Goal: Information Seeking & Learning: Learn about a topic

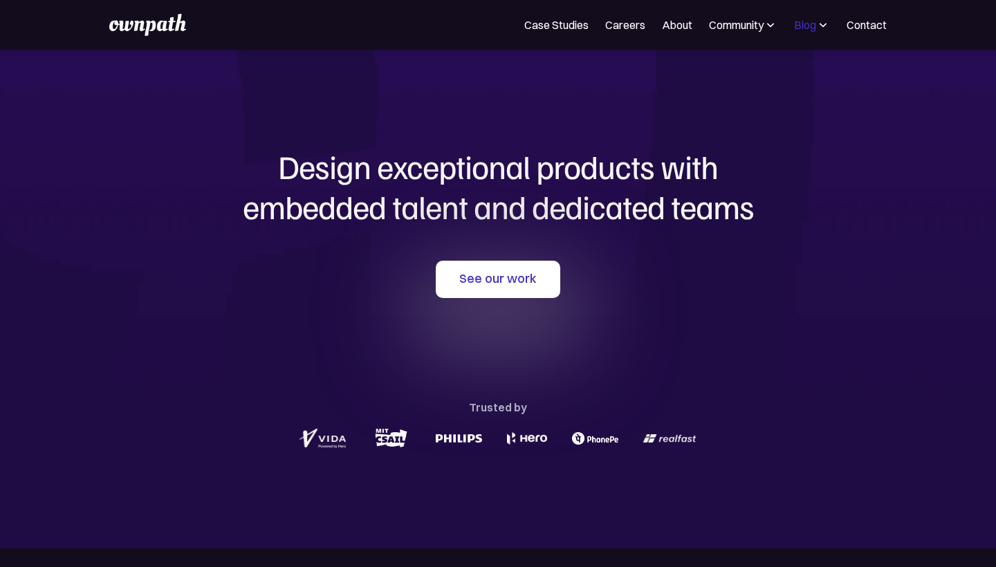
click at [801, 32] on div "Blog" at bounding box center [805, 25] width 22 height 17
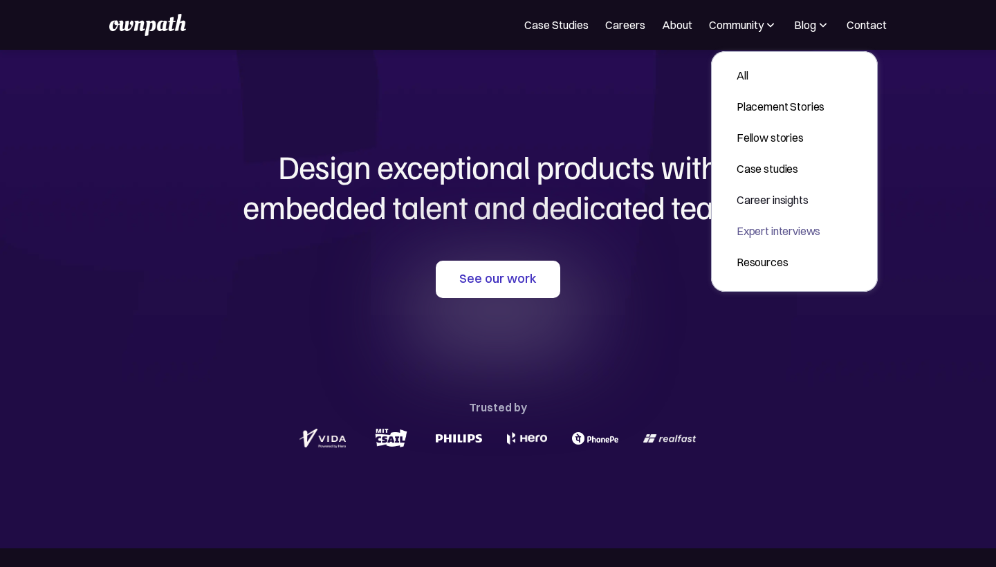
click at [746, 225] on div "Expert interviews" at bounding box center [780, 231] width 88 height 17
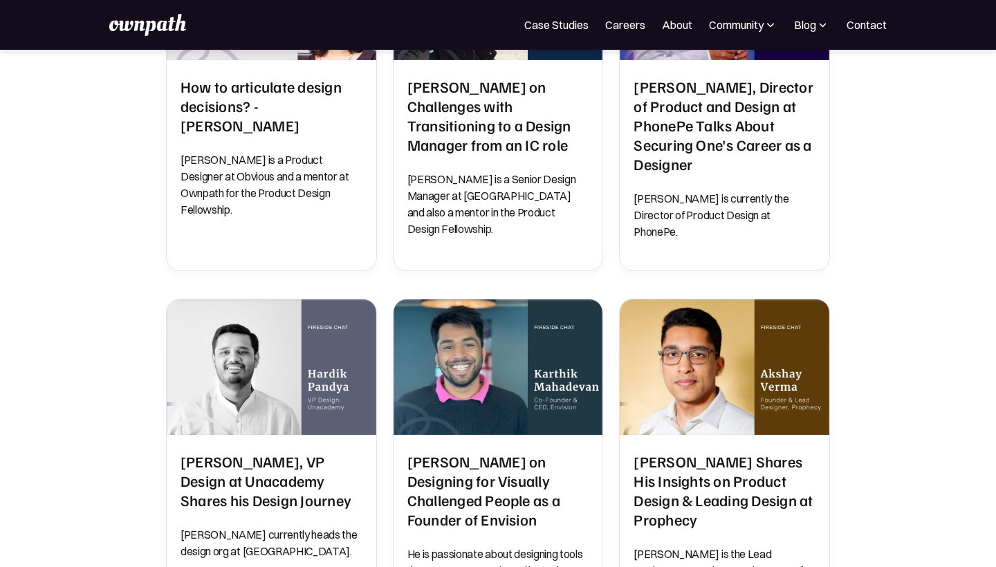
scroll to position [1070, 0]
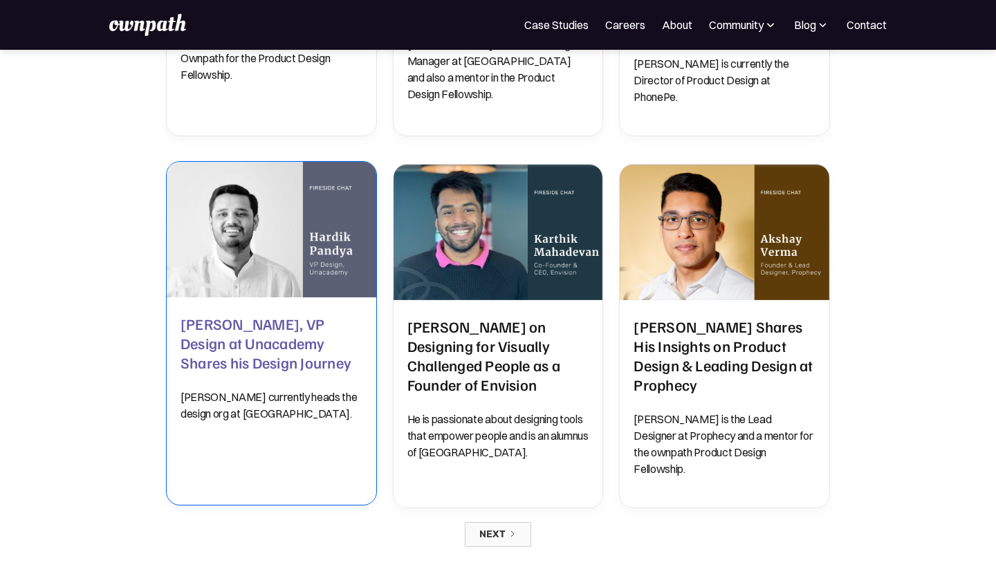
click at [243, 324] on h2 "Hardik Pandya, VP Design at Unacademy Shares his Design Journey" at bounding box center [271, 343] width 182 height 58
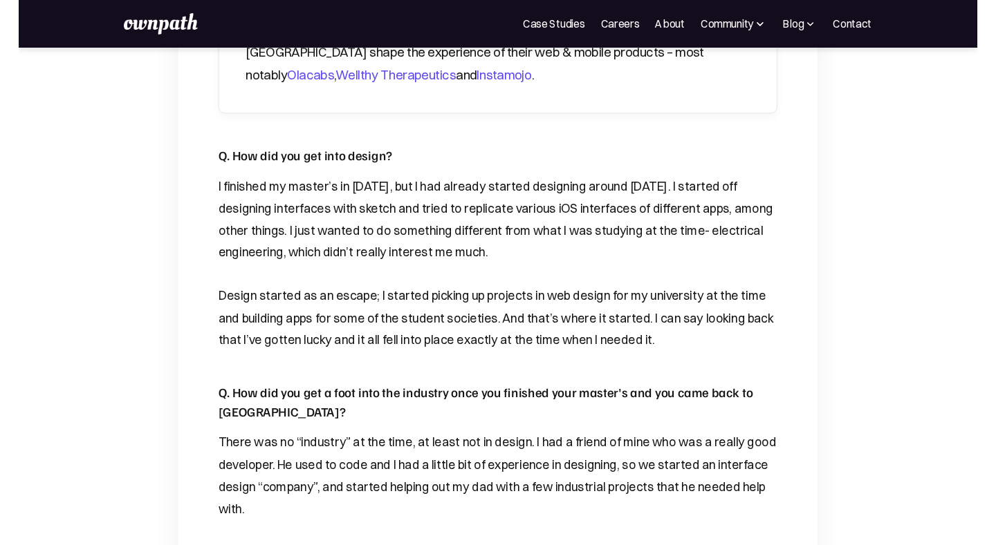
scroll to position [2769, 0]
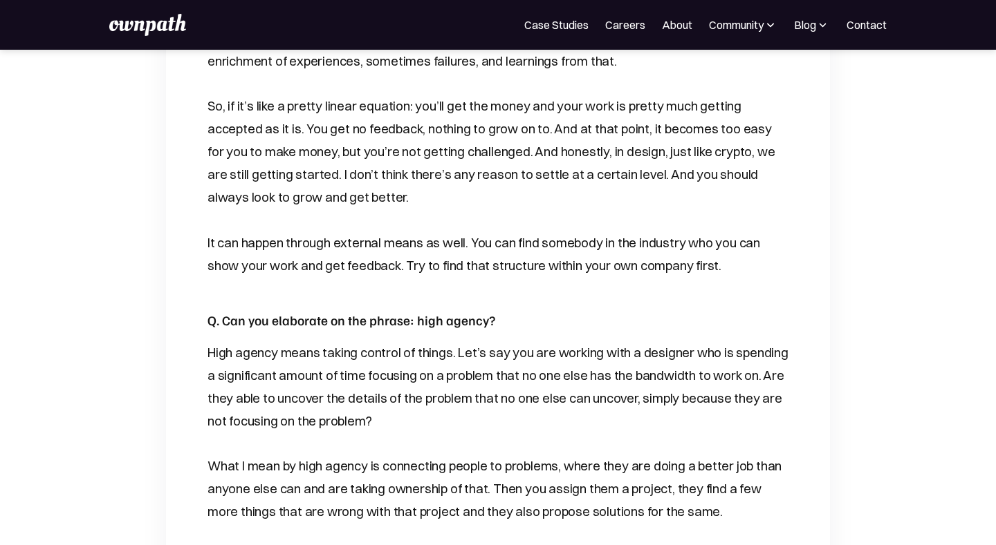
click at [300, 342] on p "High agency means taking control of things. Let’s say you are working with a de…" at bounding box center [497, 388] width 581 height 92
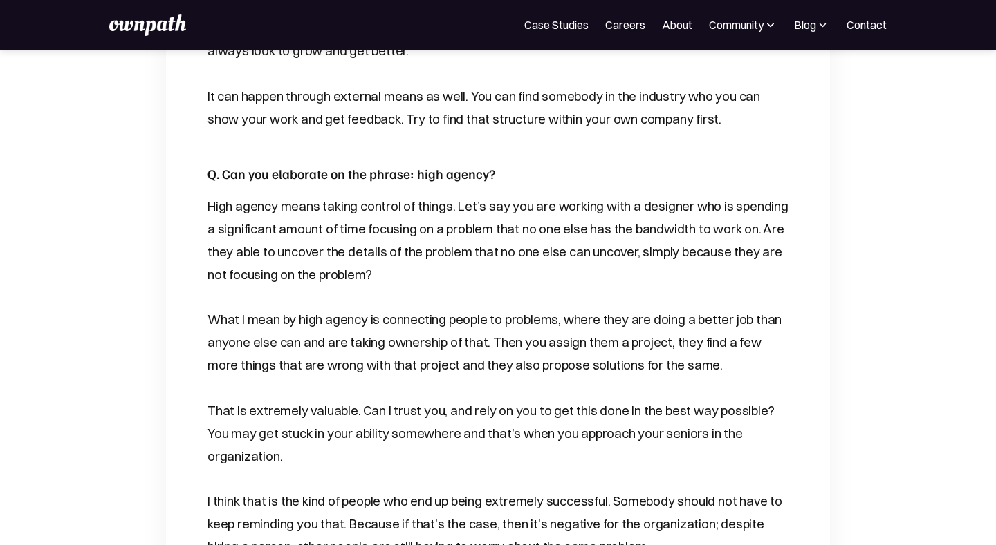
scroll to position [2941, 0]
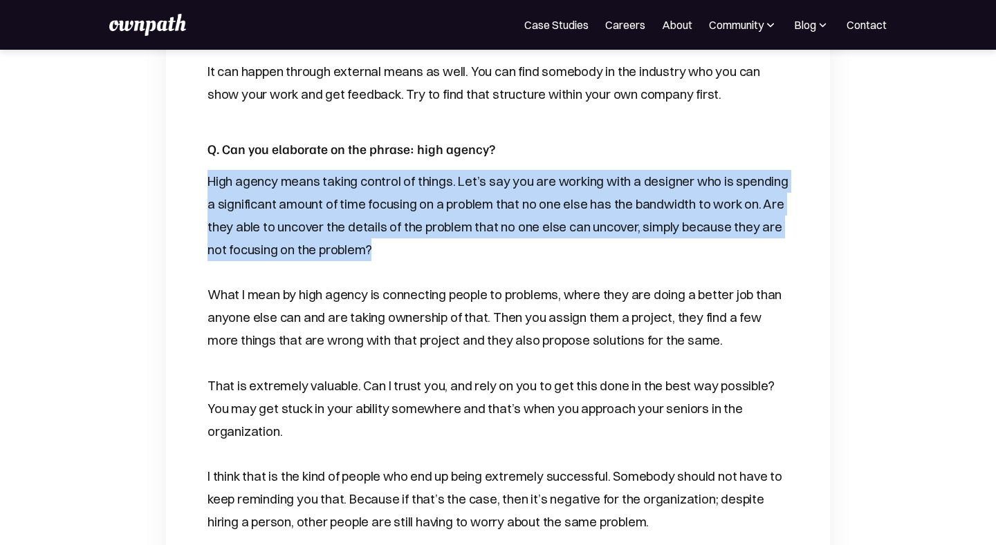
drag, startPoint x: 207, startPoint y: 143, endPoint x: 382, endPoint y: 218, distance: 190.4
click at [382, 218] on p "High agency means taking control of things. Let’s say you are working with a de…" at bounding box center [497, 216] width 581 height 92
copy p "High agency means taking control of things. Let’s say you are working with a de…"
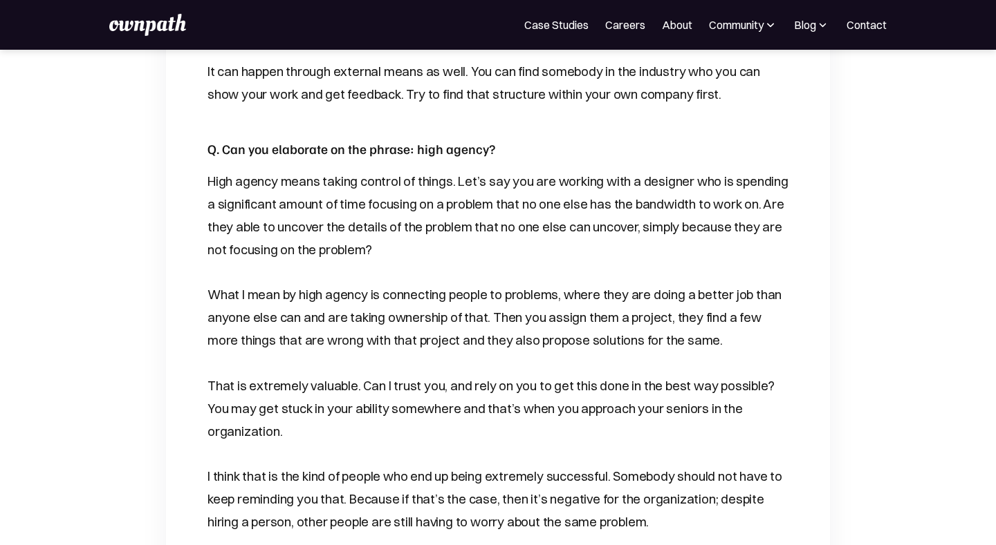
click at [527, 283] on p "What I mean by high agency is connecting people to problems, where they are doi…" at bounding box center [497, 317] width 581 height 68
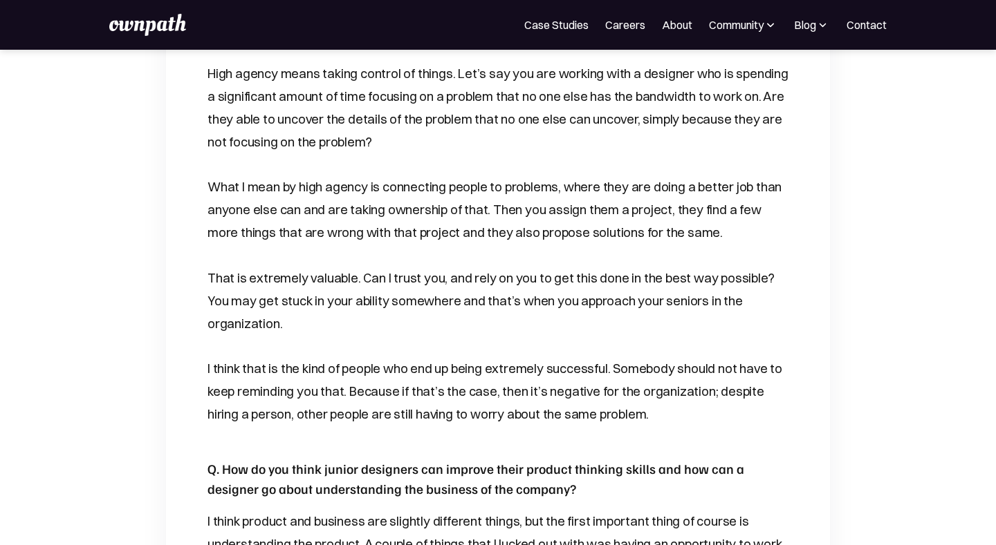
scroll to position [3057, 0]
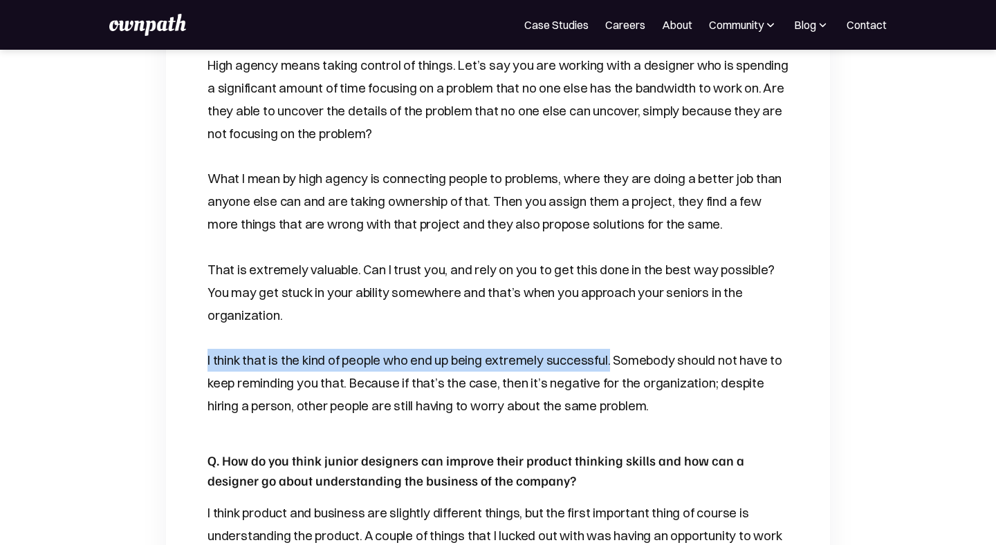
drag, startPoint x: 203, startPoint y: 306, endPoint x: 601, endPoint y: 304, distance: 397.5
copy p "I think that is the kind of people who end up being extremely successful."
